Goal: Task Accomplishment & Management: Use online tool/utility

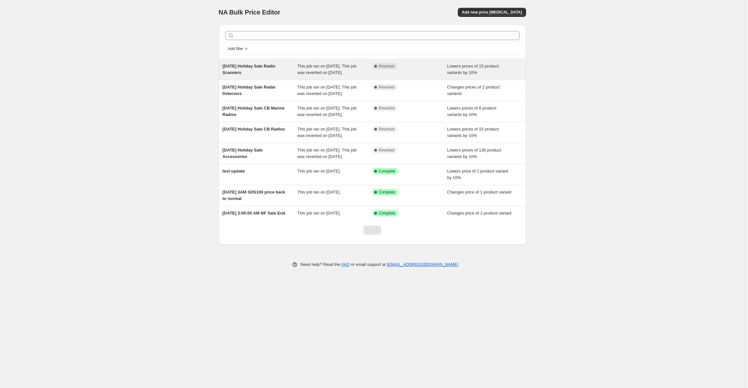
click at [418, 67] on div "Complete Reverted" at bounding box center [404, 66] width 65 height 6
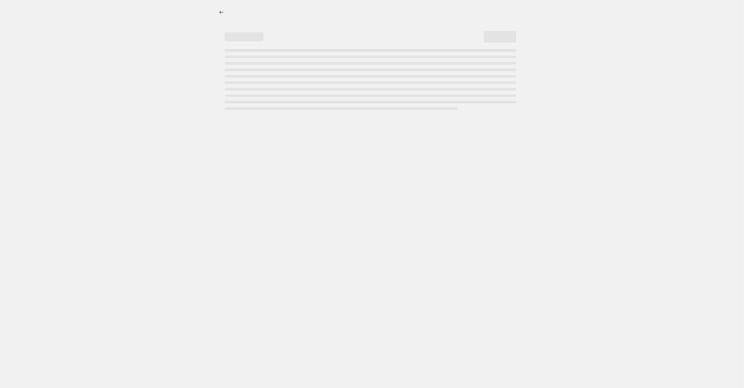
select select "percentage"
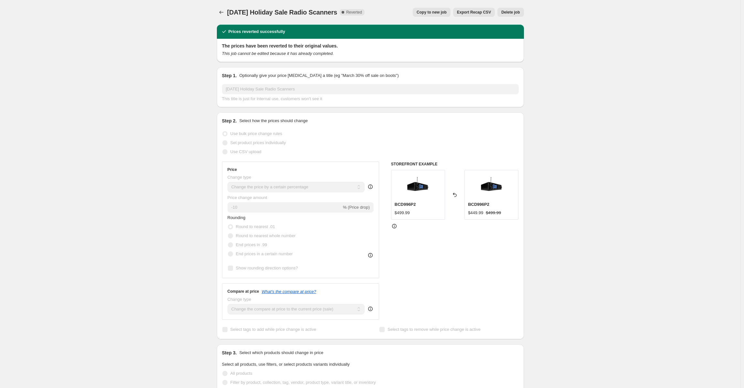
click at [222, 9] on icon "Price change jobs" at bounding box center [221, 12] width 6 height 6
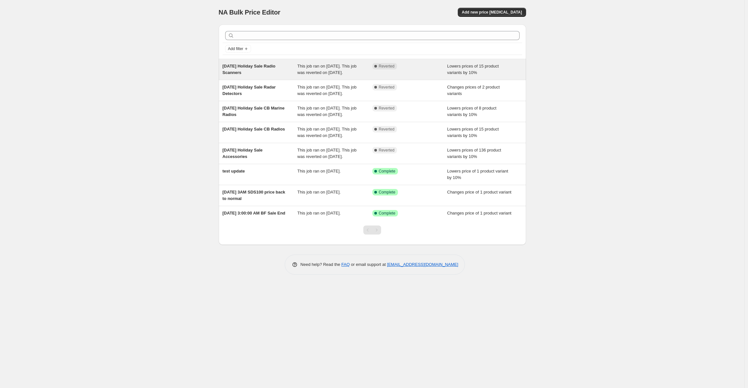
click at [283, 71] on div "[DATE] Holiday Sale Radio Scanners" at bounding box center [259, 69] width 75 height 13
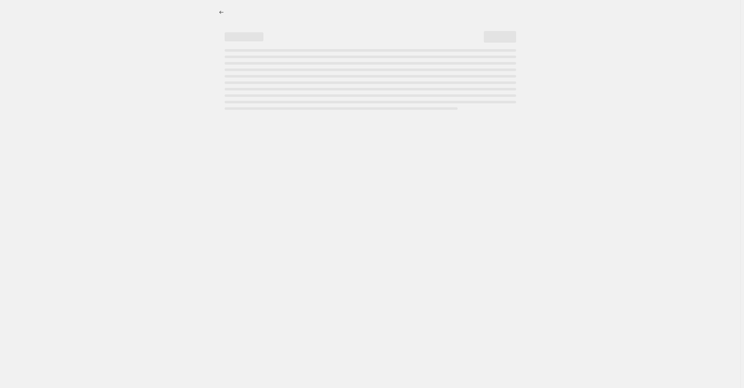
select select "percentage"
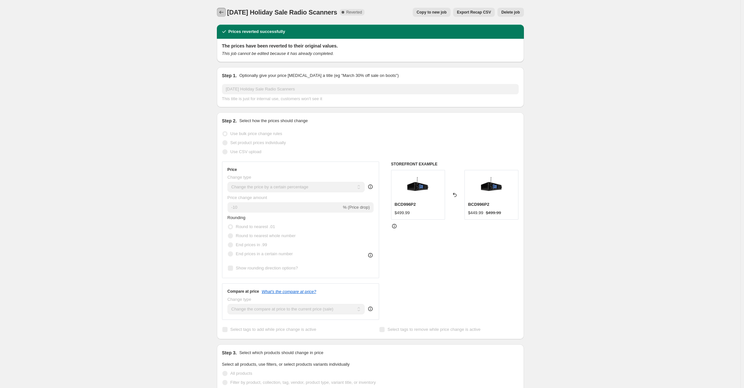
click at [223, 13] on icon "Price change jobs" at bounding box center [221, 12] width 6 height 6
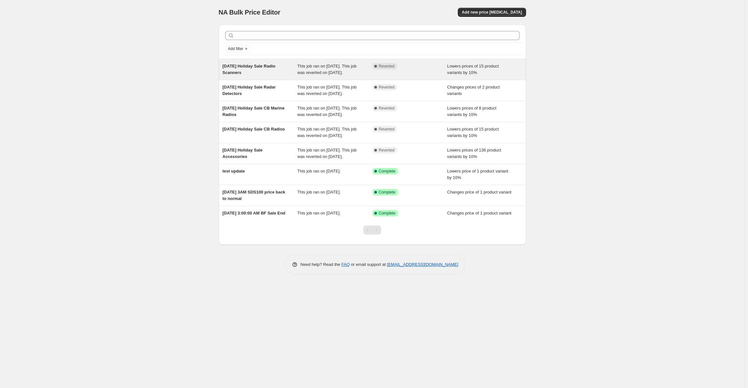
click at [276, 70] on div "Dec 12 Holiday Sale Radio Scanners" at bounding box center [259, 69] width 75 height 13
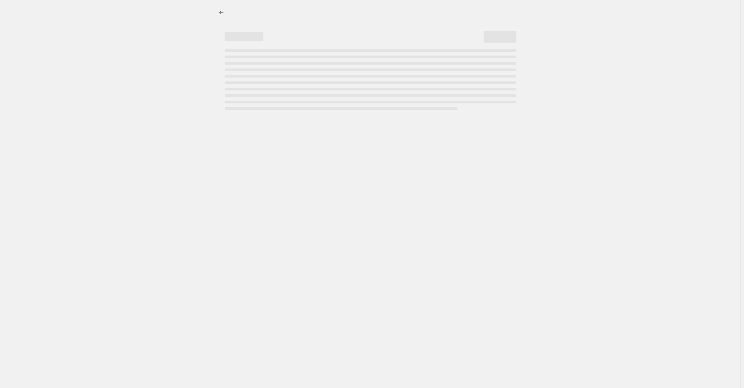
select select "percentage"
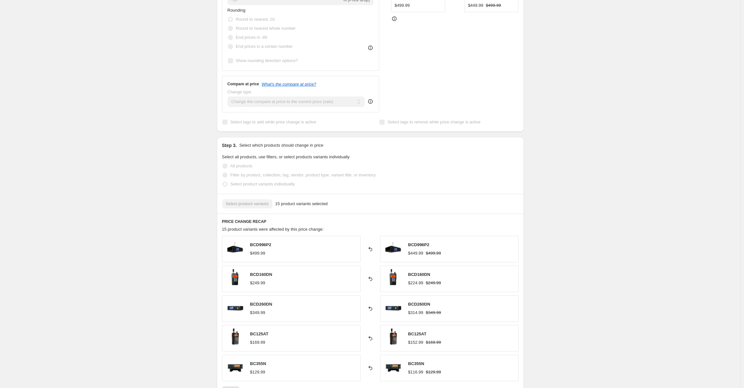
scroll to position [291, 0]
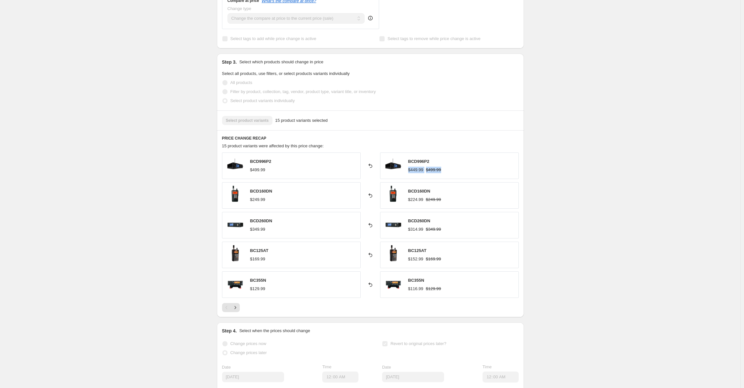
drag, startPoint x: 410, startPoint y: 170, endPoint x: 445, endPoint y: 172, distance: 34.9
click at [445, 172] on div "BCD996P2 $449.99 $499.99" at bounding box center [449, 166] width 139 height 27
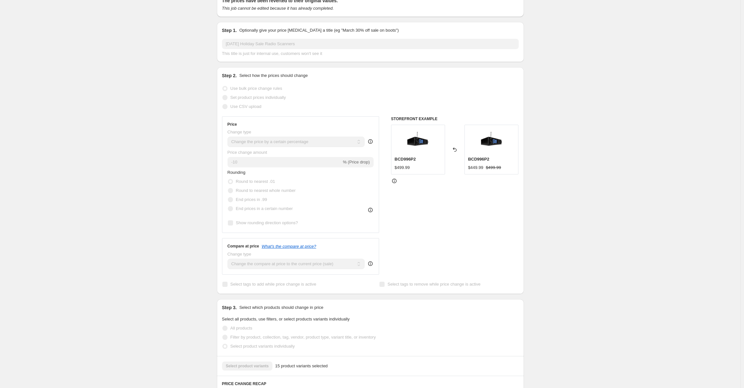
scroll to position [0, 0]
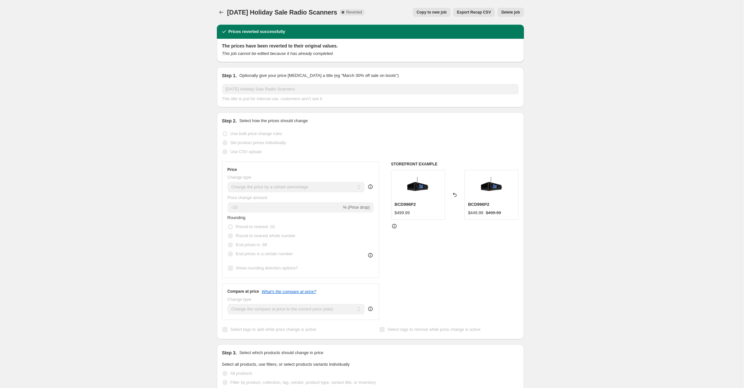
click at [223, 7] on div "Dec 12 Holiday Sale Radio Scanners. This page is ready Dec 12 Holiday Sale Radi…" at bounding box center [370, 12] width 307 height 25
click at [224, 12] on icon "Price change jobs" at bounding box center [221, 12] width 6 height 6
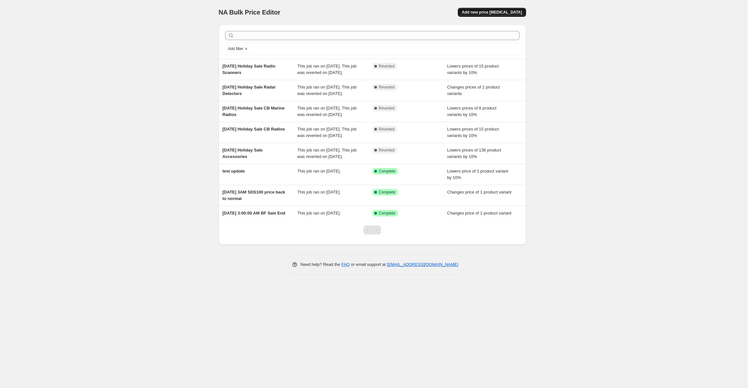
click at [487, 10] on button "Add new price change job" at bounding box center [492, 12] width 68 height 9
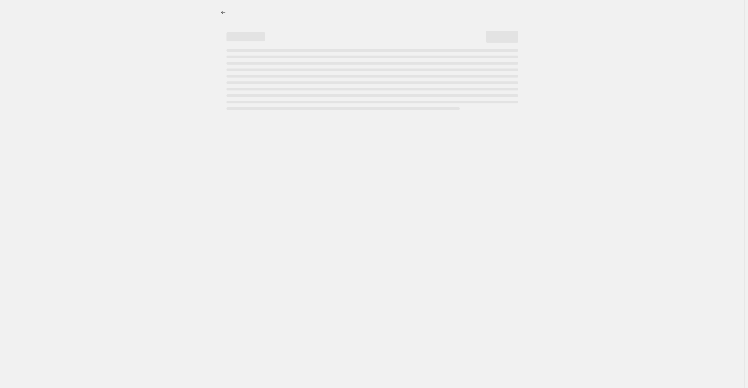
select select "percentage"
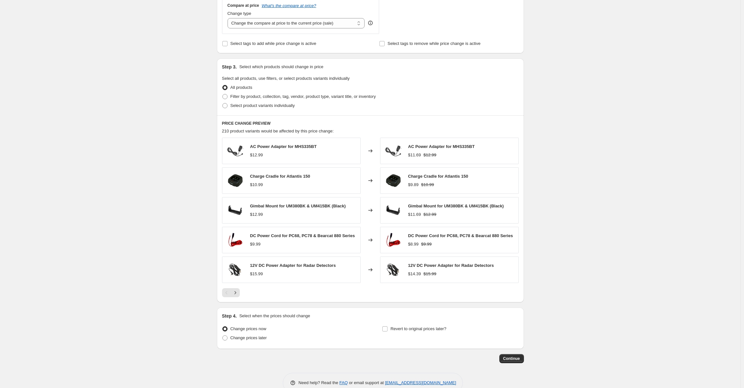
scroll to position [256, 0]
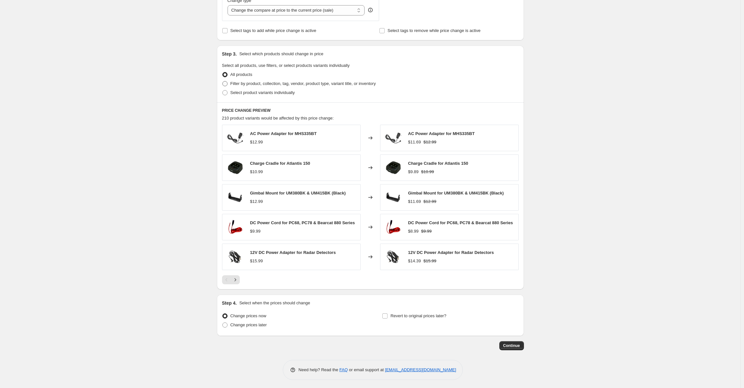
click at [227, 82] on span at bounding box center [224, 83] width 5 height 5
click at [223, 81] on input "Filter by product, collection, tag, vendor, product type, variant title, or inv…" at bounding box center [222, 81] width 0 height 0
radio input "true"
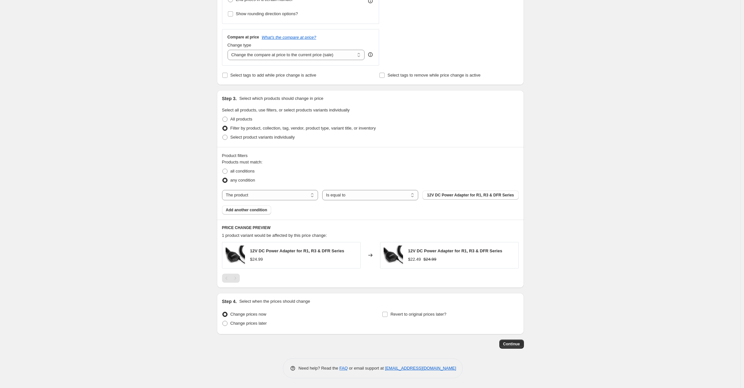
scroll to position [211, 0]
click at [306, 197] on select "The product The product's collection The product's tag The product's vendor The…" at bounding box center [270, 196] width 96 height 10
select select "collection"
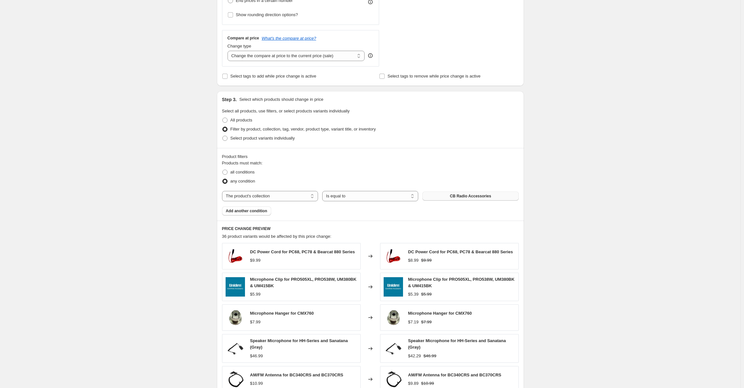
click at [459, 195] on span "CB Radio Accessories" at bounding box center [470, 196] width 41 height 5
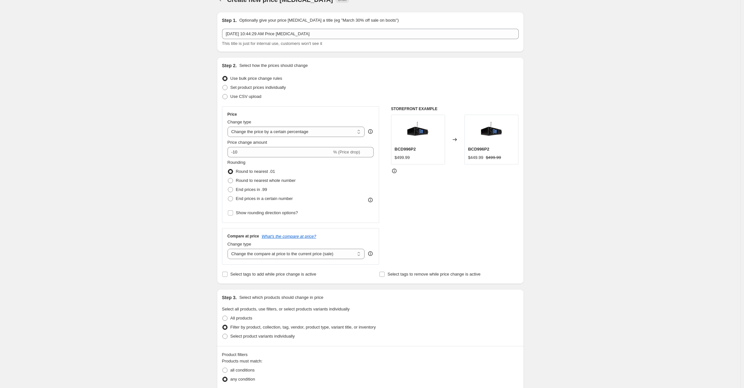
scroll to position [0, 0]
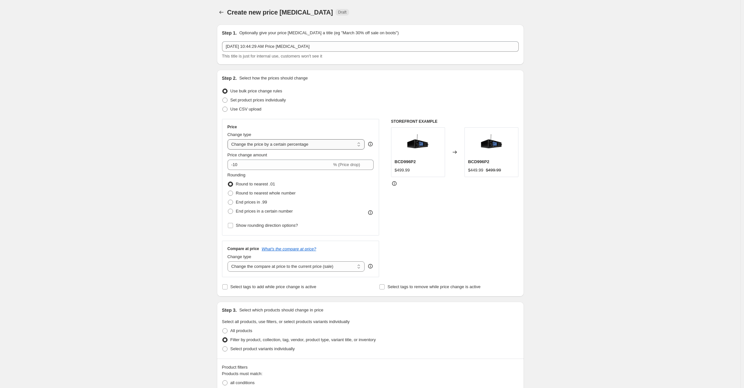
click at [263, 142] on select "Change the price to a certain amount Change the price by a certain amount Chang…" at bounding box center [296, 144] width 137 height 10
select select "to"
click at [229, 139] on select "Change the price to a certain amount Change the price by a certain amount Chang…" at bounding box center [296, 144] width 137 height 10
type input "80.00"
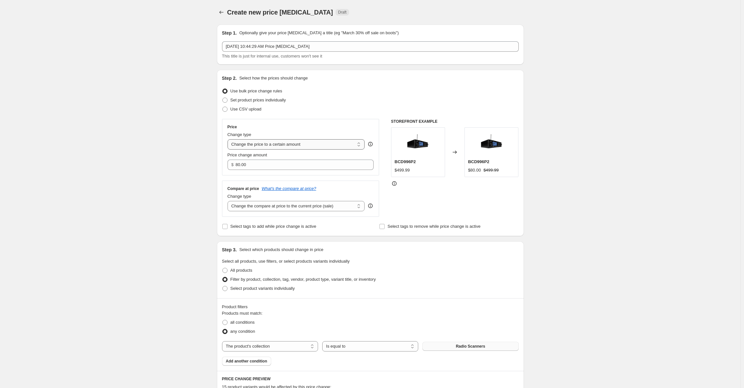
click at [274, 148] on select "Change the price to a certain amount Change the price by a certain amount Chang…" at bounding box center [296, 144] width 137 height 10
drag, startPoint x: 590, startPoint y: 251, endPoint x: 581, endPoint y: 254, distance: 9.7
click at [590, 251] on div "Create new price change job. This page is ready Create new price change job Dra…" at bounding box center [370, 329] width 741 height 659
click at [307, 144] on select "Change the price to a certain amount Change the price by a certain amount Chang…" at bounding box center [296, 144] width 137 height 10
select select "percentage"
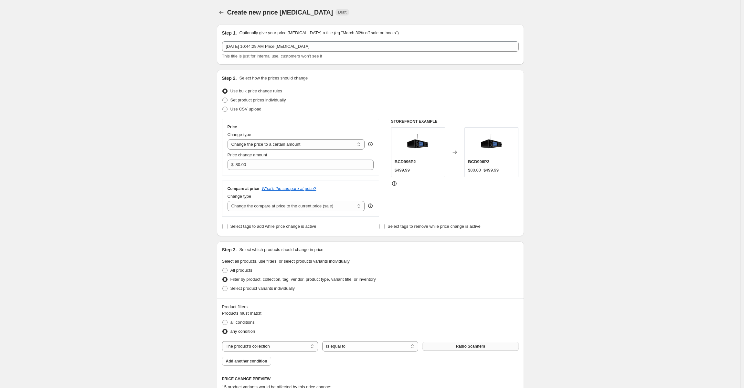
click at [229, 139] on select "Change the price to a certain amount Change the price by a certain amount Chang…" at bounding box center [296, 144] width 137 height 10
type input "-15"
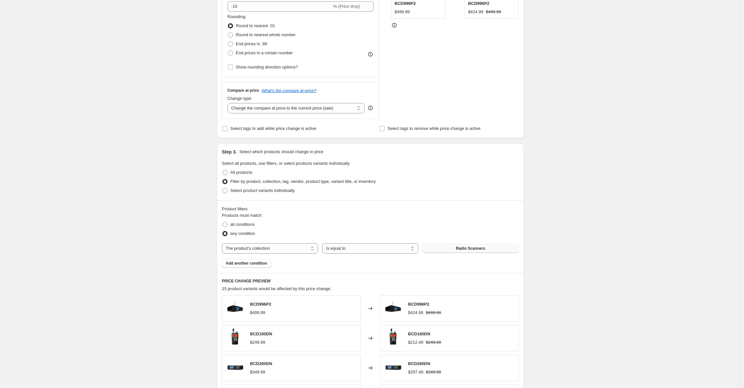
scroll to position [65, 0]
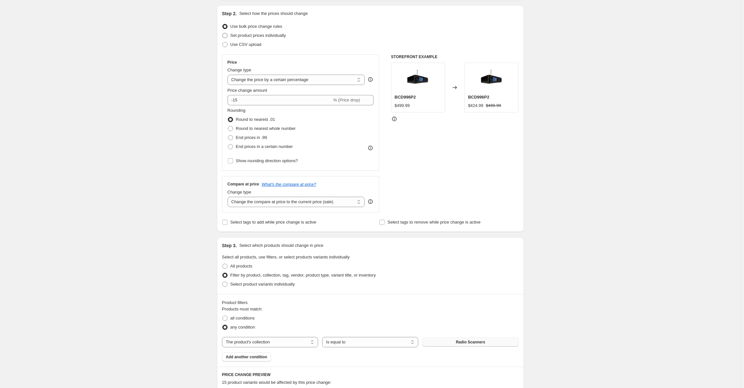
click at [226, 38] on span at bounding box center [224, 35] width 5 height 5
click at [223, 33] on input "Set product prices individually" at bounding box center [222, 33] width 0 height 0
radio input "true"
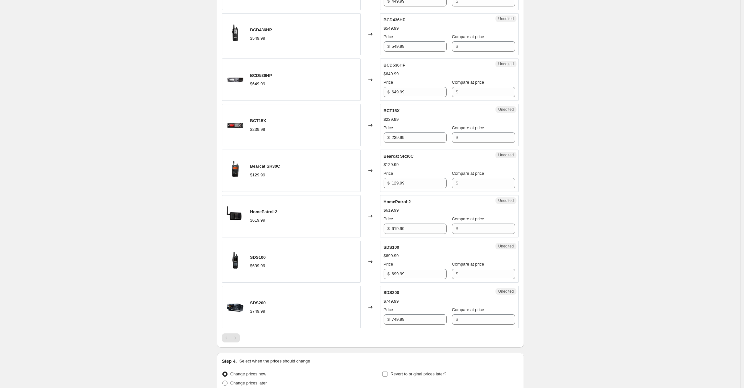
scroll to position [698, 0]
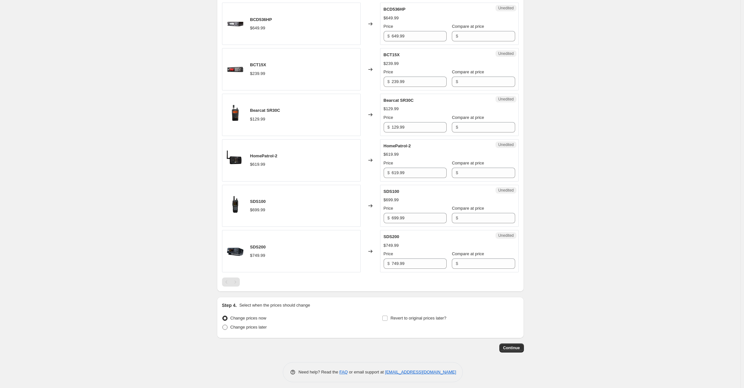
click at [226, 325] on span at bounding box center [224, 327] width 5 height 5
click at [223, 325] on input "Change prices later" at bounding box center [222, 325] width 0 height 0
radio input "true"
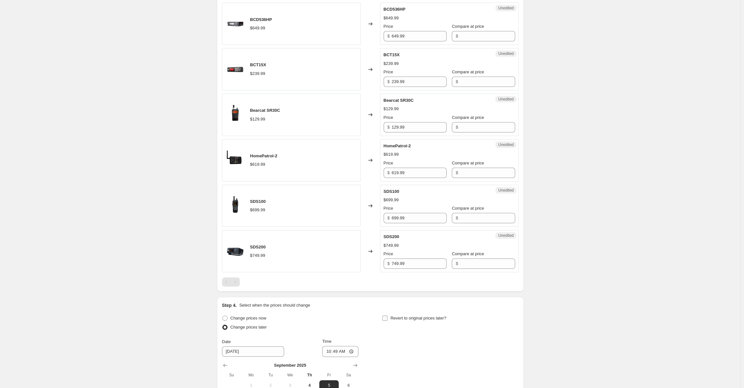
click at [385, 316] on input "Revert to original prices later?" at bounding box center [385, 318] width 5 height 5
checkbox input "true"
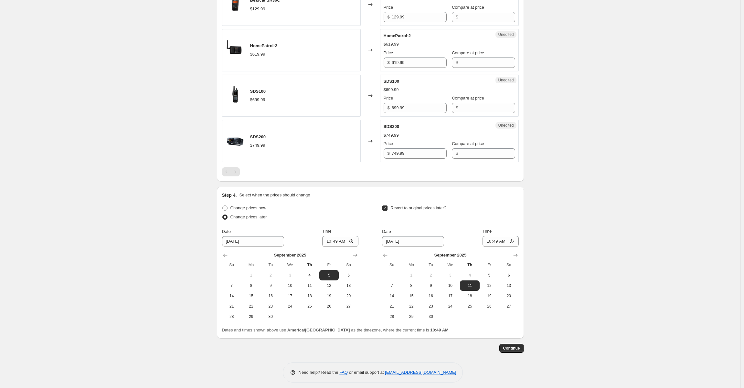
scroll to position [808, 0]
click at [252, 283] on span "8" at bounding box center [251, 285] width 14 height 5
type input "9/8/2025"
click at [345, 237] on input "10:49" at bounding box center [340, 241] width 36 height 11
click at [337, 237] on input "10:49" at bounding box center [340, 241] width 36 height 11
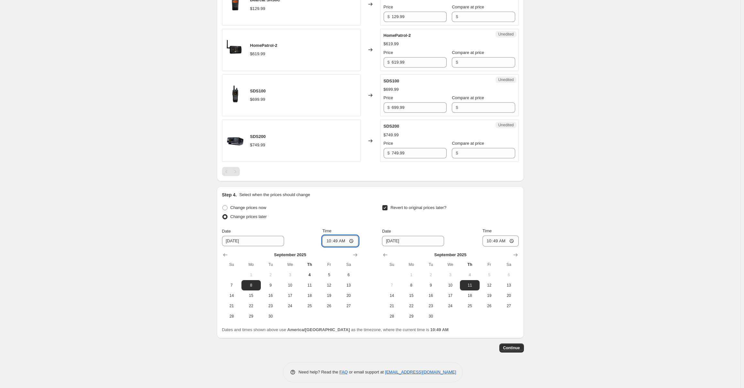
click at [353, 236] on input "10:49" at bounding box center [340, 241] width 36 height 11
type input "00:00"
click at [411, 236] on input "9/11/2025" at bounding box center [413, 241] width 62 height 10
drag, startPoint x: 434, startPoint y: 282, endPoint x: 442, endPoint y: 276, distance: 10.1
click at [434, 283] on span "9" at bounding box center [431, 285] width 14 height 5
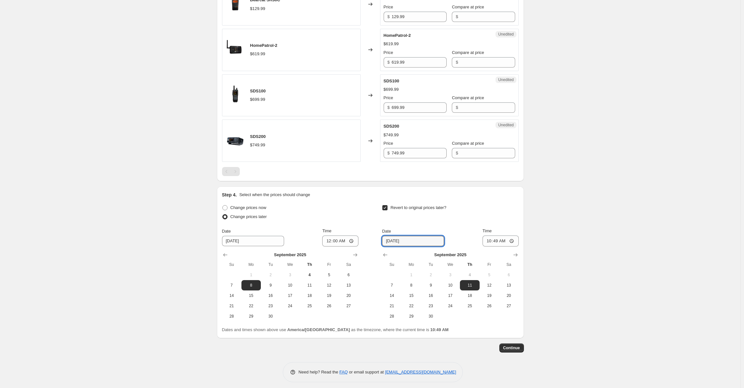
type input "9/9/2025"
click at [510, 242] on input "10:49" at bounding box center [501, 241] width 36 height 11
click at [500, 237] on input "10:49" at bounding box center [501, 241] width 36 height 11
click at [516, 237] on input "10:49" at bounding box center [501, 241] width 36 height 11
type input "00:00"
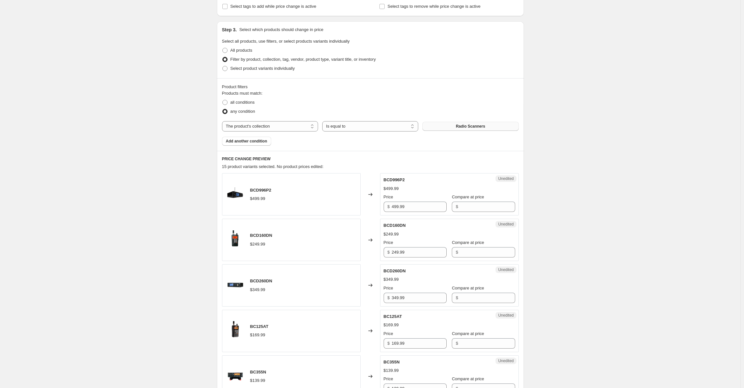
scroll to position [97, 0]
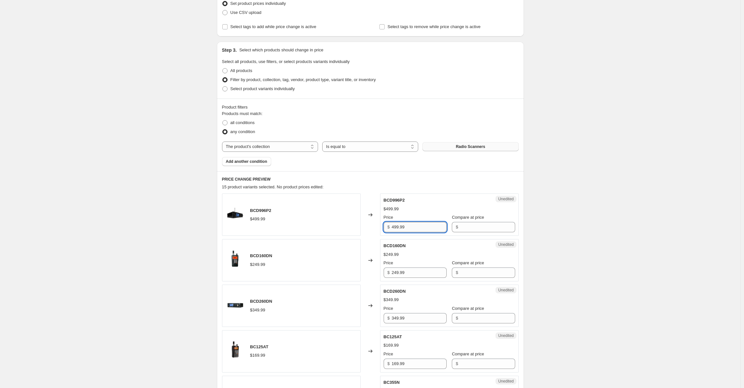
click at [421, 224] on input "499.99" at bounding box center [419, 227] width 55 height 10
click at [473, 230] on input "Compare at price" at bounding box center [487, 227] width 55 height 10
paste input "499.99"
type input "499.99"
click at [420, 271] on input "249.99" at bounding box center [419, 273] width 55 height 10
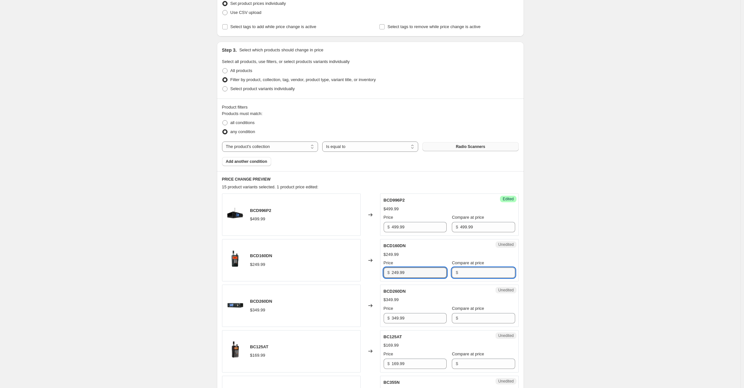
click at [468, 275] on input "Compare at price" at bounding box center [487, 273] width 55 height 10
paste input "249.99"
type input "249.99"
click at [425, 317] on input "349.99" at bounding box center [419, 318] width 55 height 10
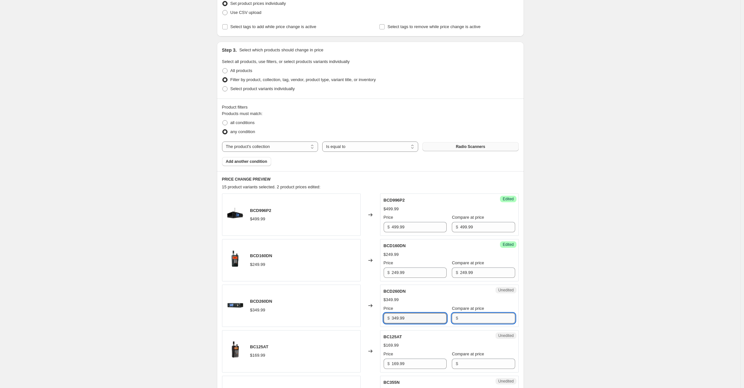
click at [470, 317] on input "Compare at price" at bounding box center [487, 318] width 55 height 10
paste input "349.99"
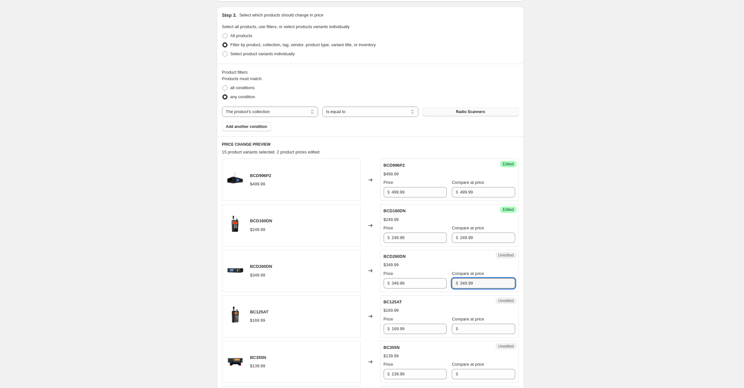
scroll to position [226, 0]
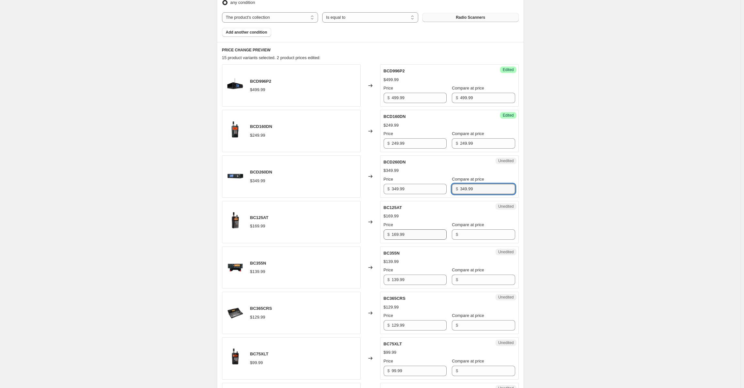
type input "349.99"
click at [419, 233] on input "169.99" at bounding box center [419, 235] width 55 height 10
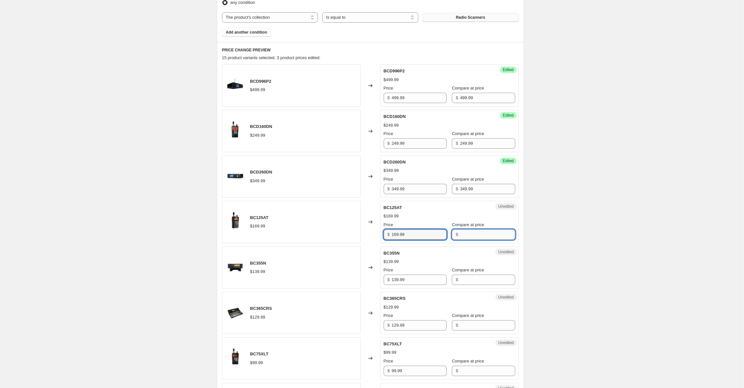
click at [463, 233] on input "Compare at price" at bounding box center [487, 235] width 55 height 10
paste input "169.99"
type input "169.99"
click at [417, 279] on input "139.99" at bounding box center [419, 280] width 55 height 10
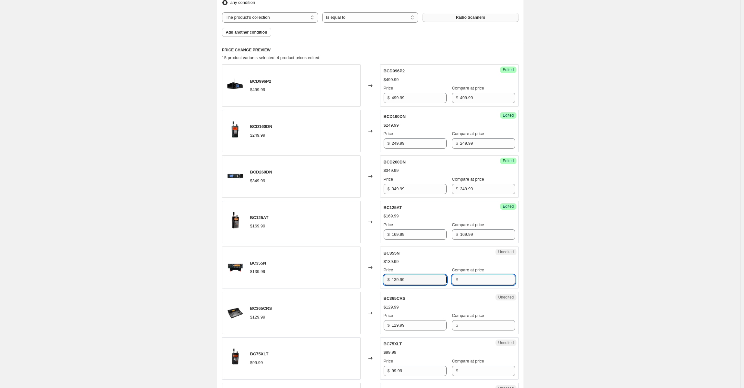
click at [475, 278] on input "Compare at price" at bounding box center [487, 280] width 55 height 10
paste input "139.99"
type input "139.99"
click at [426, 322] on input "129.99" at bounding box center [419, 325] width 55 height 10
paste input "129.99"
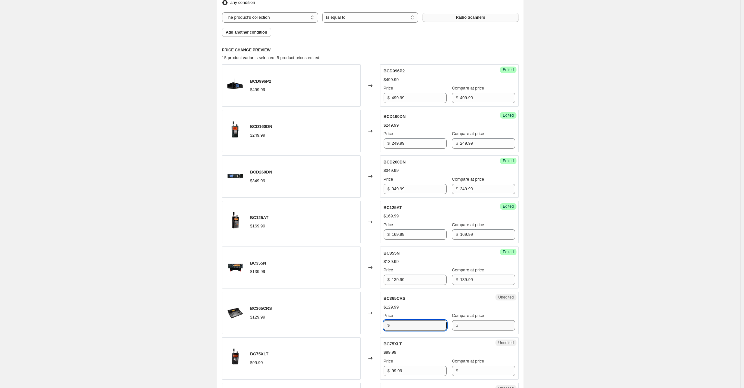
type input "129.99"
click at [468, 327] on input "Compare at price" at bounding box center [487, 325] width 55 height 10
paste input "129.99"
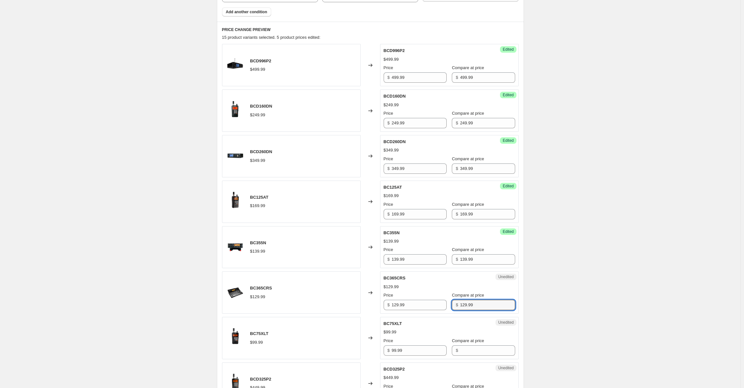
scroll to position [355, 0]
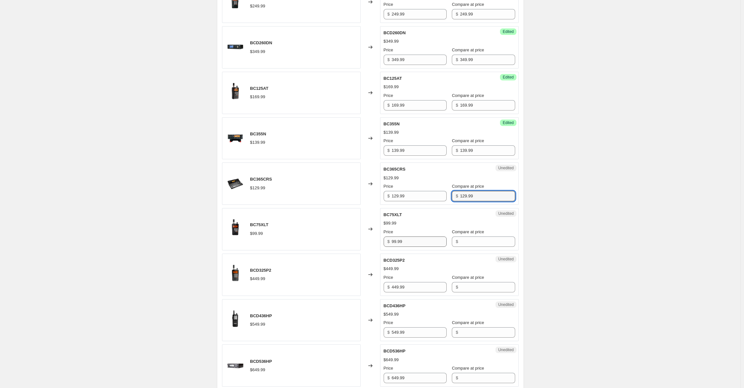
type input "129.99"
click at [418, 242] on input "99.99" at bounding box center [419, 242] width 55 height 10
click at [464, 241] on input "Compare at price" at bounding box center [487, 242] width 55 height 10
paste input "99.99"
type input "99.99"
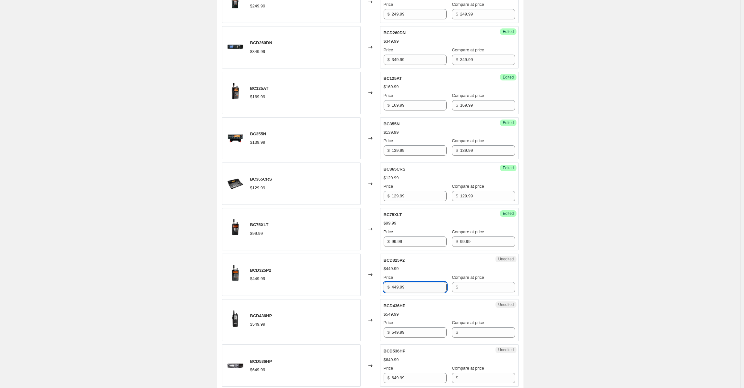
click at [415, 284] on input "449.99" at bounding box center [419, 287] width 55 height 10
click at [461, 286] on input "Compare at price" at bounding box center [487, 287] width 55 height 10
paste input "449.99"
type input "449.99"
click at [421, 329] on input "549.99" at bounding box center [419, 333] width 55 height 10
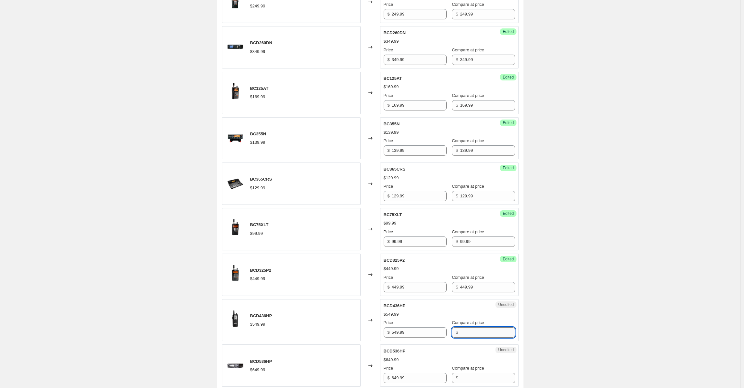
click at [465, 333] on input "Compare at price" at bounding box center [487, 333] width 55 height 10
paste input "549.99"
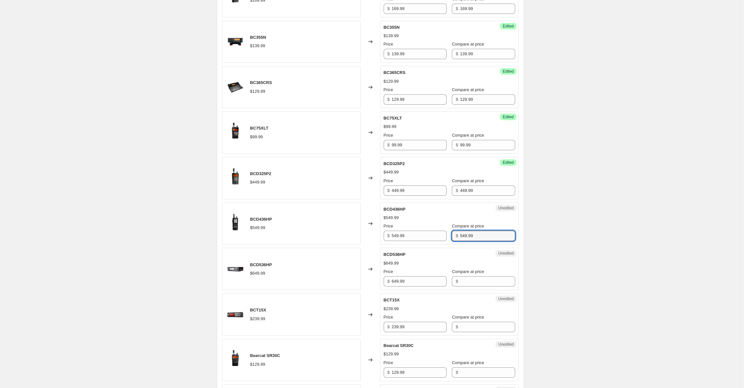
scroll to position [452, 0]
type input "549.99"
drag, startPoint x: 415, startPoint y: 285, endPoint x: 415, endPoint y: 281, distance: 3.9
click at [415, 284] on div "Unedited BCD536HP $649.99 Price $ 649.99 Compare at price $" at bounding box center [449, 269] width 139 height 42
click at [415, 279] on input "649.99" at bounding box center [419, 281] width 55 height 10
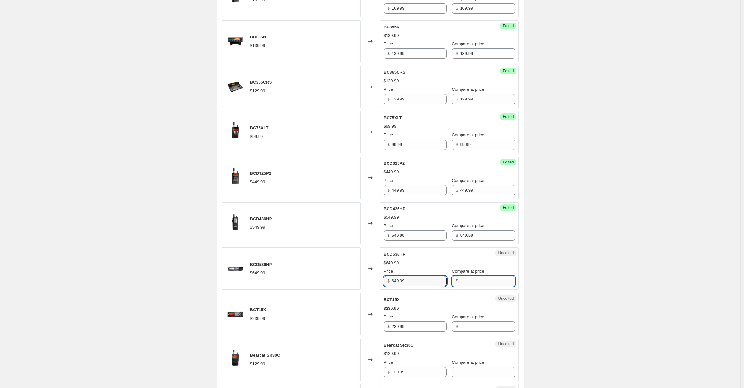
click at [464, 279] on input "Compare at price" at bounding box center [487, 281] width 55 height 10
paste input "649.99"
type input "649.99"
click at [423, 322] on input "239.99" at bounding box center [419, 327] width 55 height 10
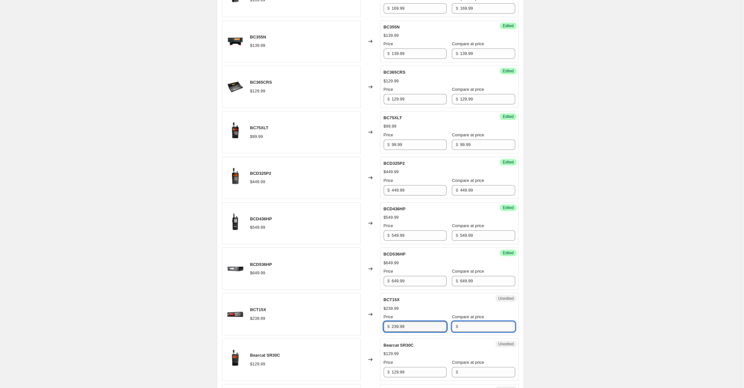
click at [469, 325] on input "Compare at price" at bounding box center [487, 327] width 55 height 10
paste input "239.99"
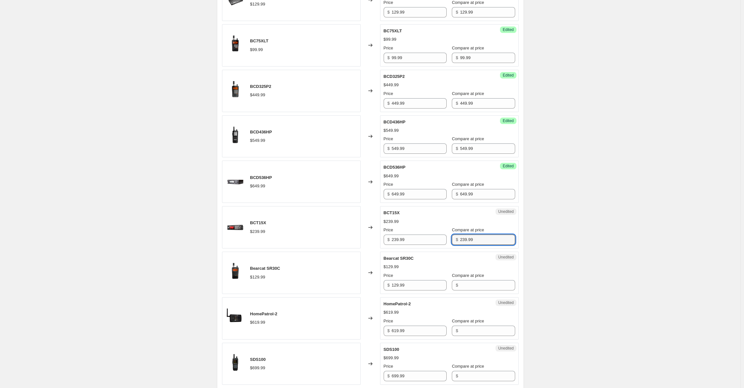
scroll to position [549, 0]
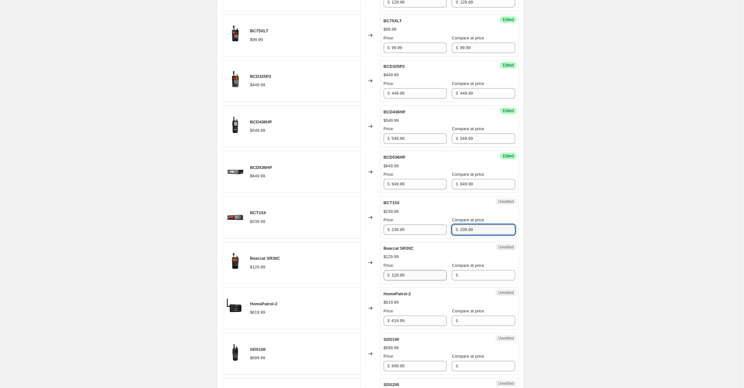
type input "239.99"
click at [415, 276] on input "129.99" at bounding box center [419, 275] width 55 height 10
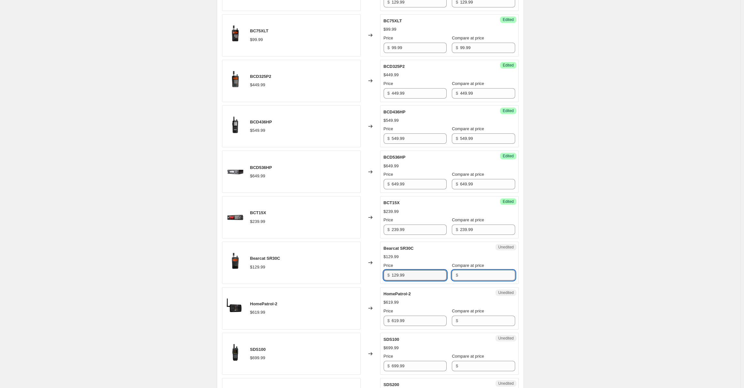
click at [460, 273] on input "Compare at price" at bounding box center [487, 275] width 55 height 10
paste input "129.99"
type input "129.99"
click at [417, 317] on input "619.99" at bounding box center [419, 321] width 55 height 10
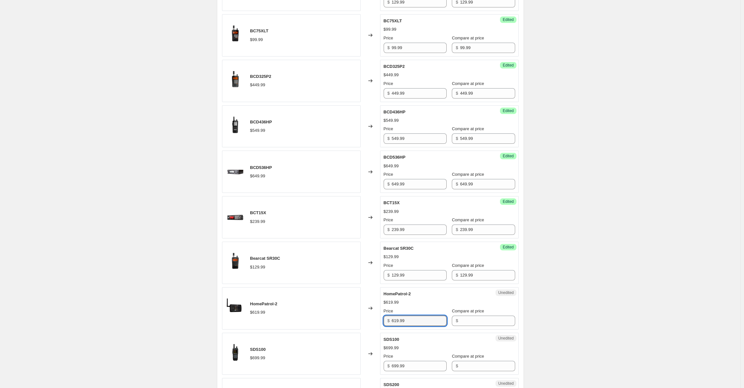
click at [472, 310] on span "Compare at price" at bounding box center [468, 311] width 32 height 5
click at [472, 316] on input "Compare at price" at bounding box center [487, 321] width 55 height 10
click at [476, 316] on input "Compare at price" at bounding box center [487, 321] width 55 height 10
paste input "619.99"
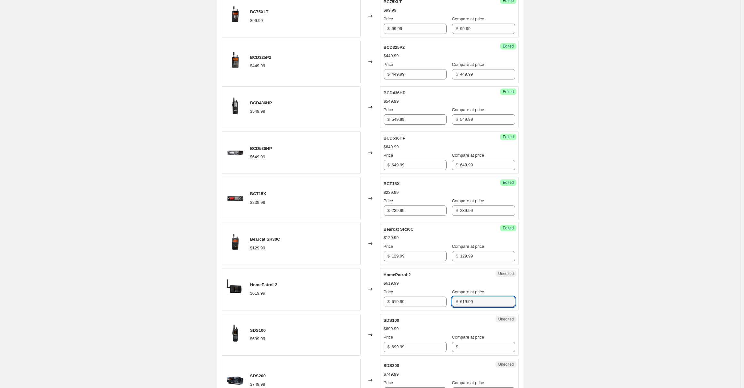
scroll to position [679, 0]
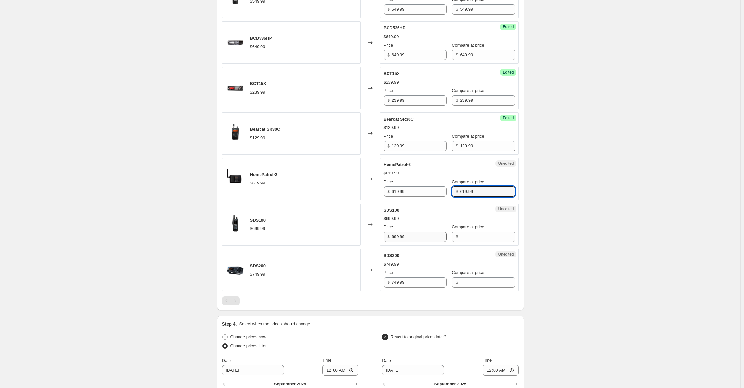
type input "619.99"
click at [416, 235] on input "699.99" at bounding box center [419, 237] width 55 height 10
click at [463, 234] on input "Compare at price" at bounding box center [487, 237] width 55 height 10
paste input "699.99"
type input "699.99"
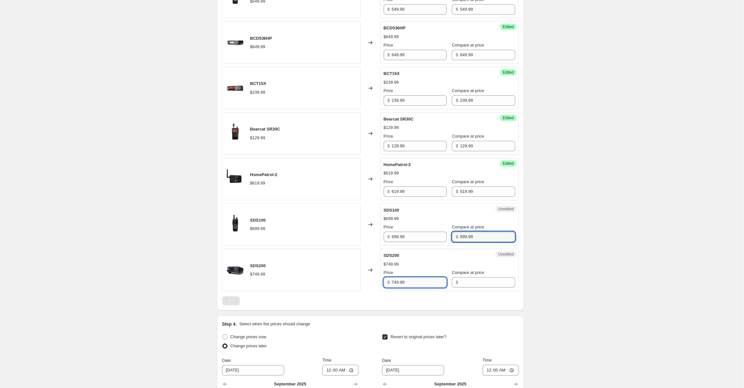
click at [423, 279] on input "749.99" at bounding box center [419, 282] width 55 height 10
click at [470, 279] on input "Compare at price" at bounding box center [487, 282] width 55 height 10
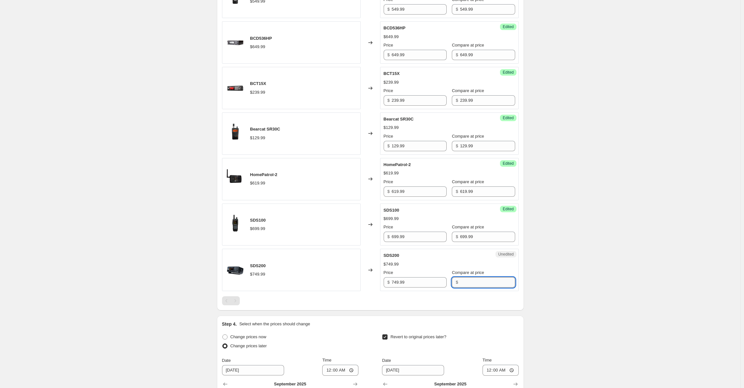
paste input "749.99"
type input "749.99"
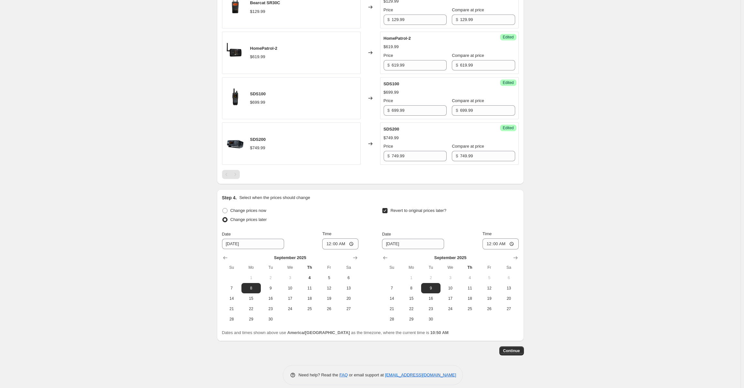
scroll to position [808, 0]
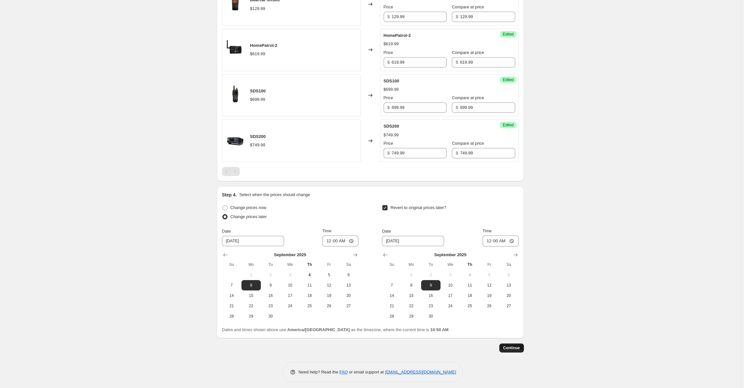
click at [517, 346] on span "Continue" at bounding box center [511, 348] width 17 height 5
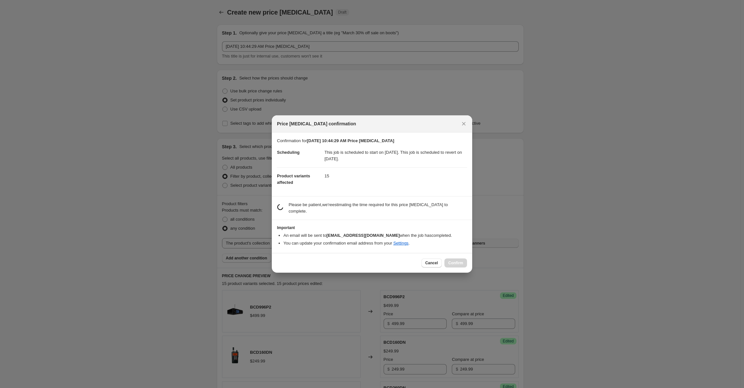
scroll to position [0, 0]
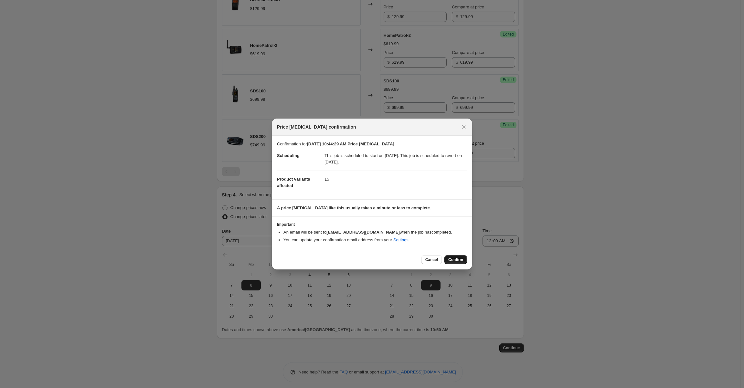
click at [451, 258] on span "Confirm" at bounding box center [456, 259] width 15 height 5
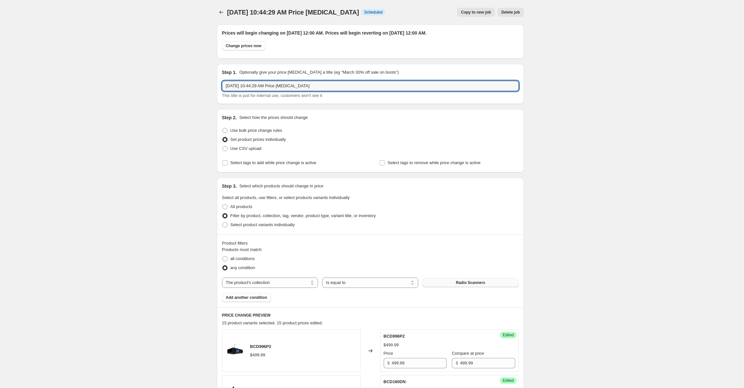
drag, startPoint x: 316, startPoint y: 86, endPoint x: 215, endPoint y: 81, distance: 100.3
type input "Disaster Preparedness Promo"
drag, startPoint x: 566, startPoint y: 84, endPoint x: 550, endPoint y: 88, distance: 15.6
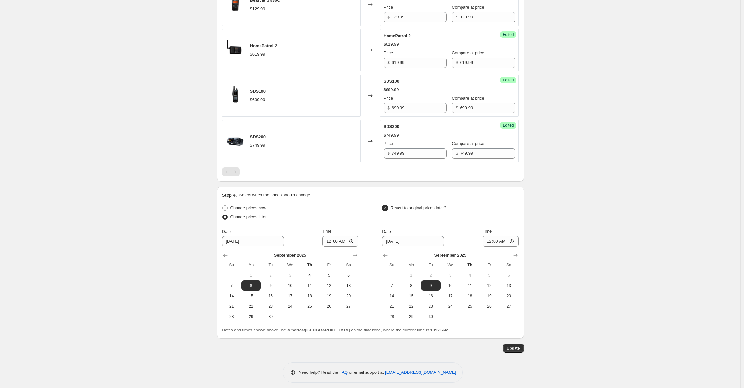
scroll to position [848, 0]
click at [505, 345] on button "Update" at bounding box center [513, 348] width 21 height 9
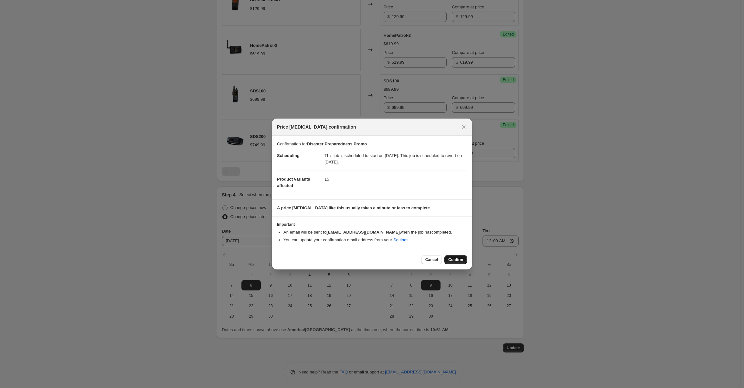
click at [456, 260] on span "Confirm" at bounding box center [456, 259] width 15 height 5
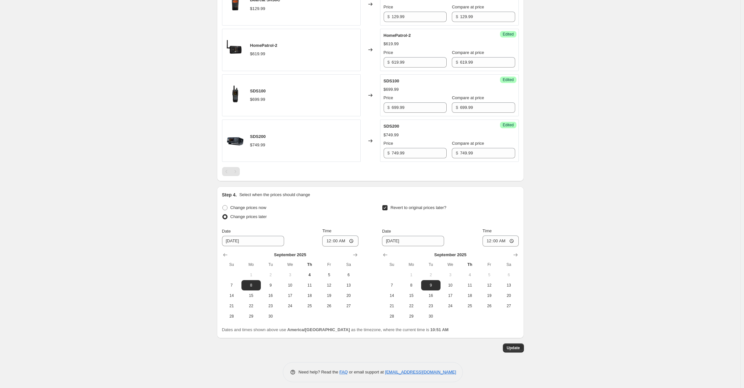
drag, startPoint x: 219, startPoint y: 238, endPoint x: 295, endPoint y: 271, distance: 83.4
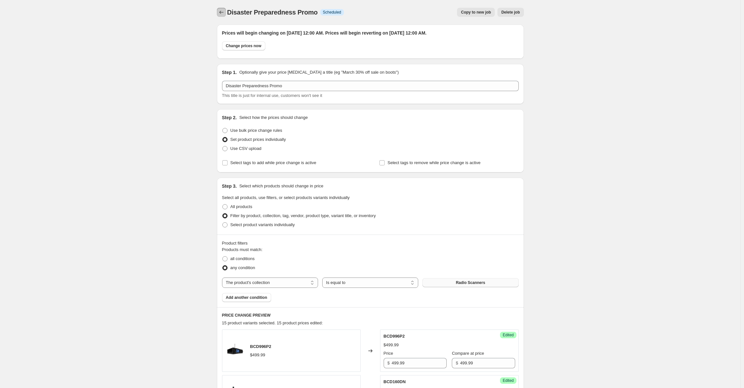
click at [222, 10] on icon "Price change jobs" at bounding box center [221, 12] width 6 height 6
